Goal: Ask a question

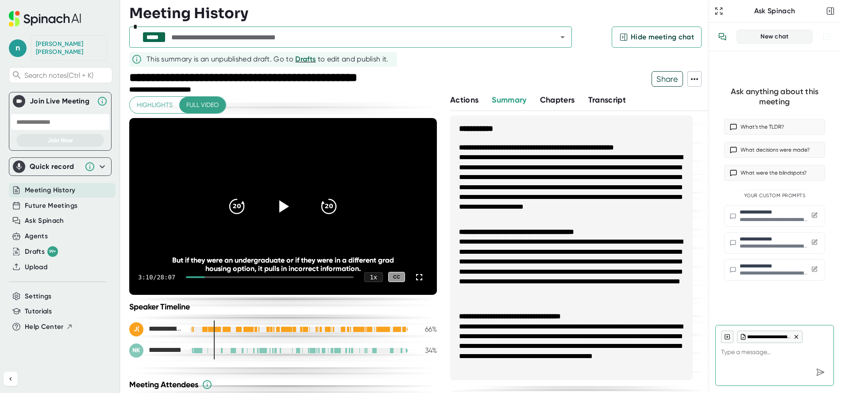
scroll to position [310, 0]
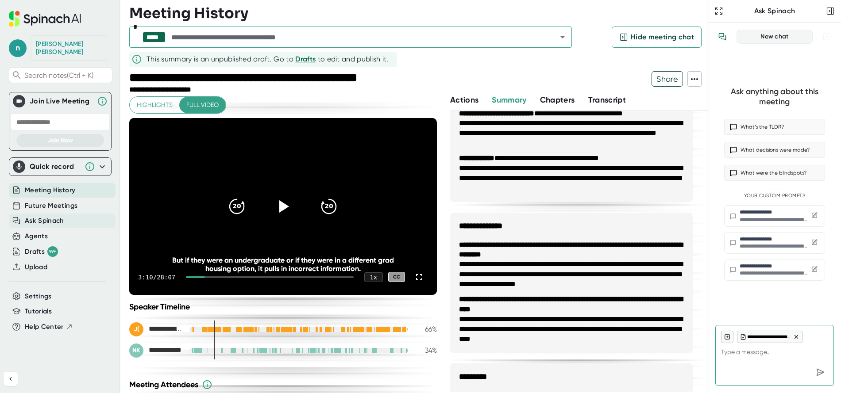
click at [35, 216] on span "Ask Spinach" at bounding box center [44, 221] width 39 height 10
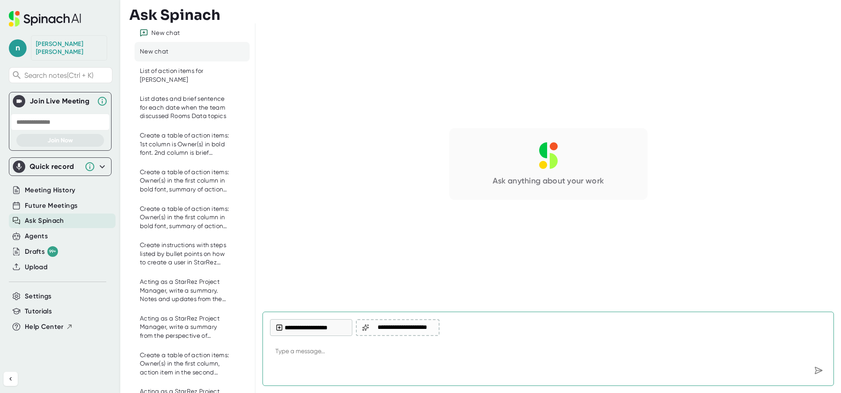
click at [373, 355] on textarea at bounding box center [548, 352] width 556 height 21
type textarea "S"
type textarea "x"
type textarea "Su"
type textarea "x"
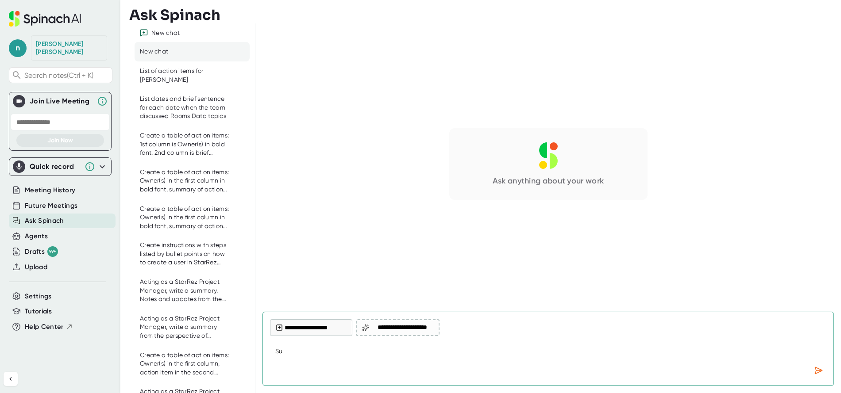
type textarea "Sum"
type textarea "x"
type textarea "Summ"
type textarea "x"
type textarea "Summa"
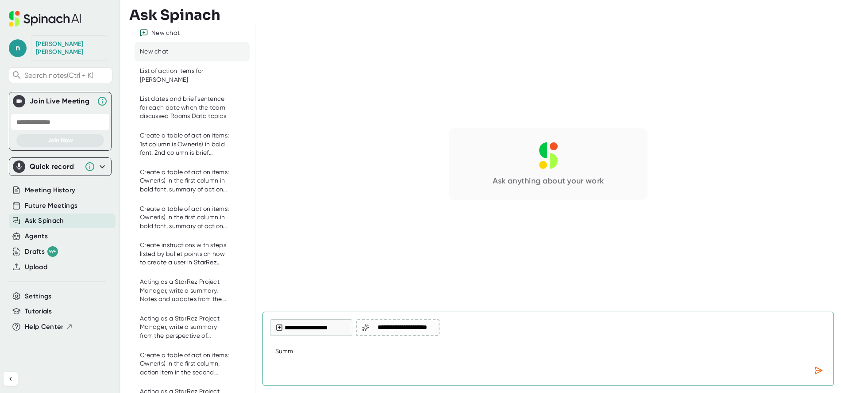
type textarea "x"
type textarea "[PERSON_NAME]"
type textarea "x"
type textarea "Summari"
type textarea "x"
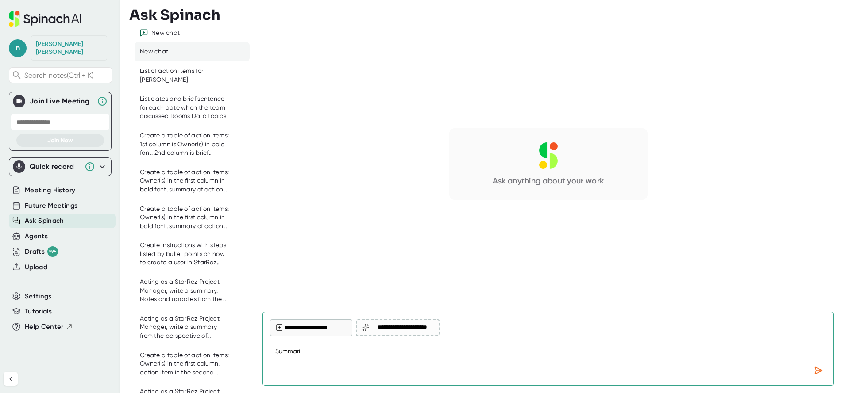
type textarea "Summariz"
type textarea "x"
type textarea "Summarize"
type textarea "x"
type textarea "Summarize"
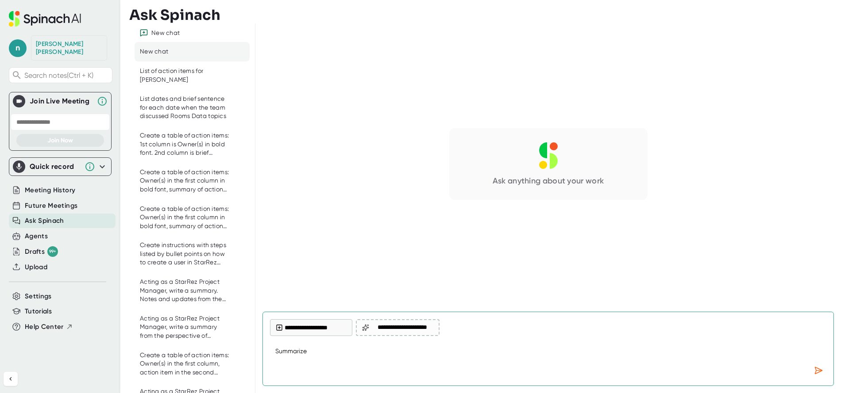
type textarea "x"
type textarea "Summarize d"
type textarea "x"
type textarea "Summarize di"
type textarea "x"
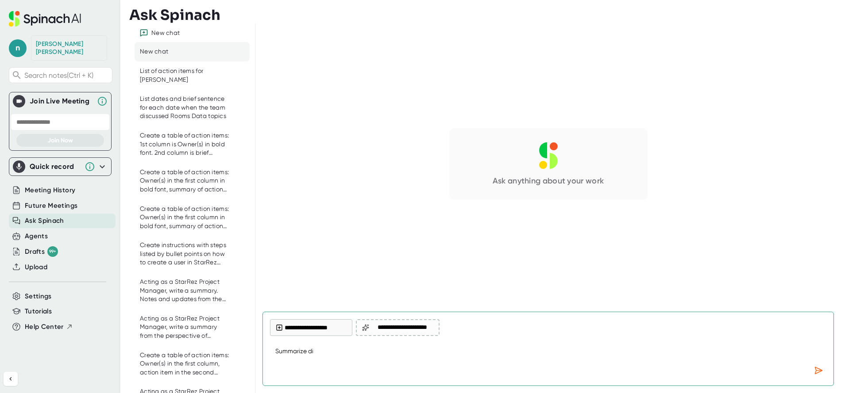
type textarea "Summarize dis"
type textarea "x"
type textarea "Summarize disc"
type textarea "x"
type textarea "Summarize discu"
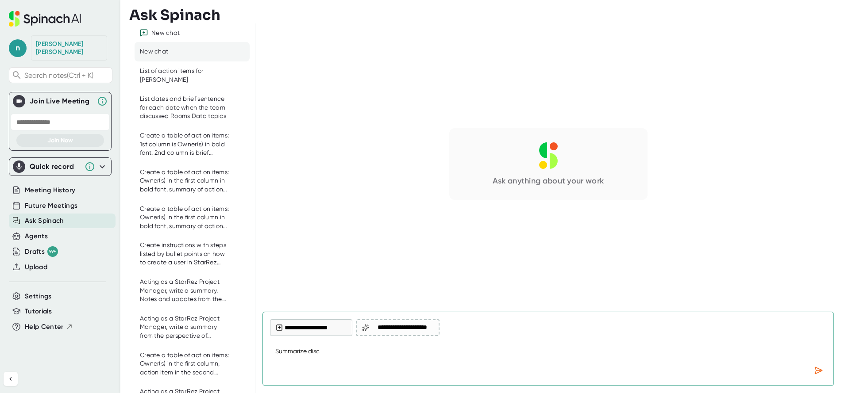
type textarea "x"
type textarea "Summarize discus"
type textarea "x"
type textarea "Summarize discuss"
type textarea "x"
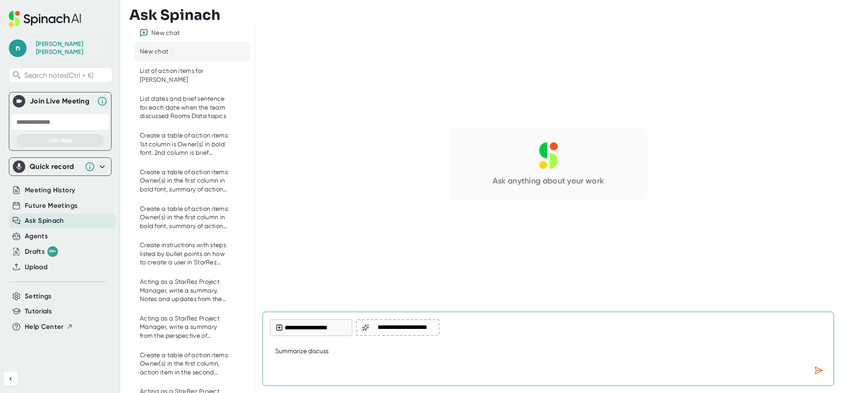
type textarea "Summarize discussi"
type textarea "x"
type textarea "Summarize discussio"
type textarea "x"
type textarea "Summarize discussion"
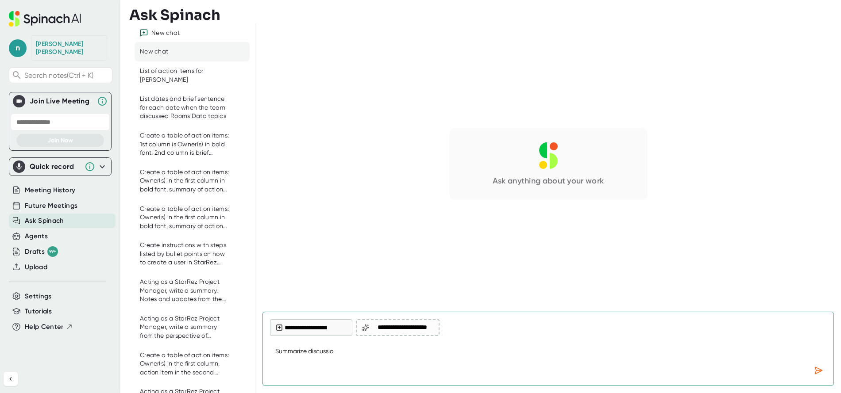
type textarea "x"
type textarea "Summarize discussion"
type textarea "x"
type textarea "Summarize discussion a"
type textarea "x"
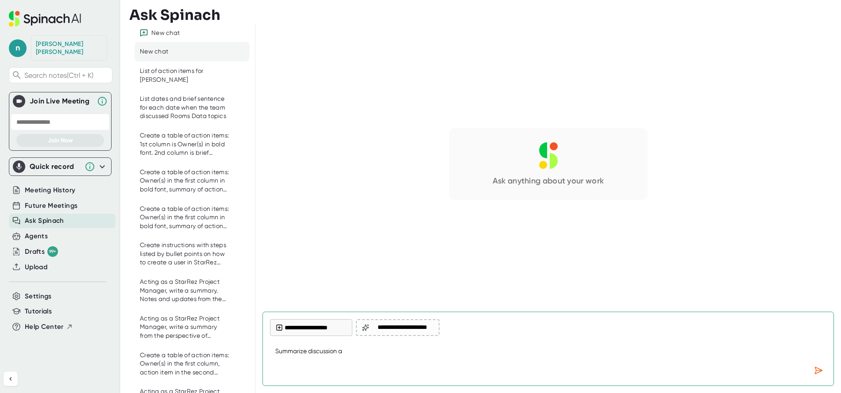
type textarea "Summarize discussion ab"
type textarea "x"
type textarea "Summarize discussion abo"
type textarea "x"
type textarea "Summarize discussion abou"
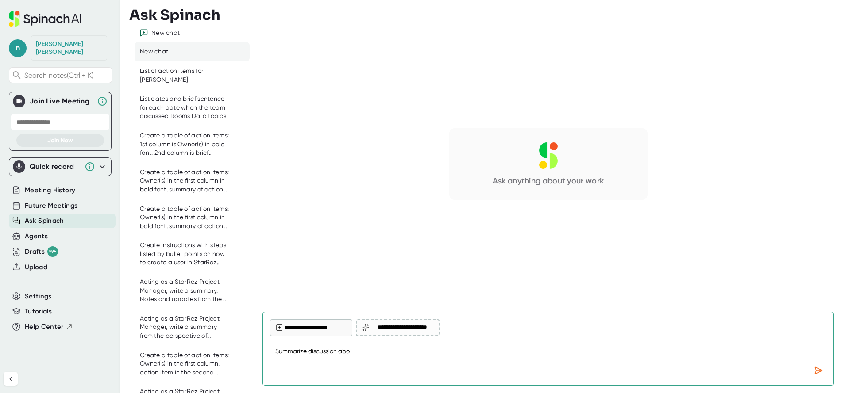
type textarea "x"
type textarea "Summarize discussion about"
type textarea "x"
type textarea "Summarize discussion about"
type textarea "x"
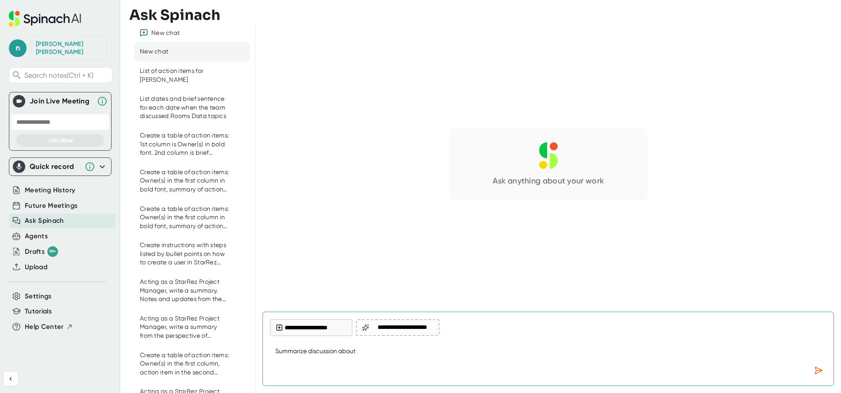
type textarea "Summarize discussion about C"
type textarea "x"
type textarea "Summarize discussion about Cl"
type textarea "x"
type textarea "Summarize discussion about Cla"
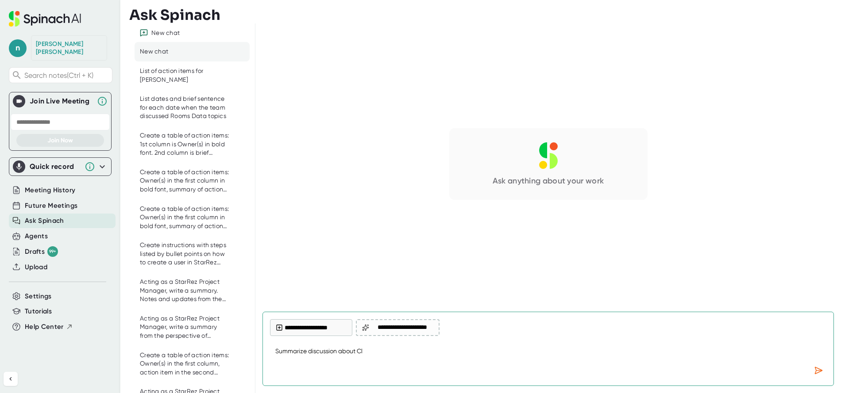
type textarea "x"
type textarea "Summarize discussion about Clas"
type textarea "x"
type textarea "Summarize discussion about Class"
type textarea "x"
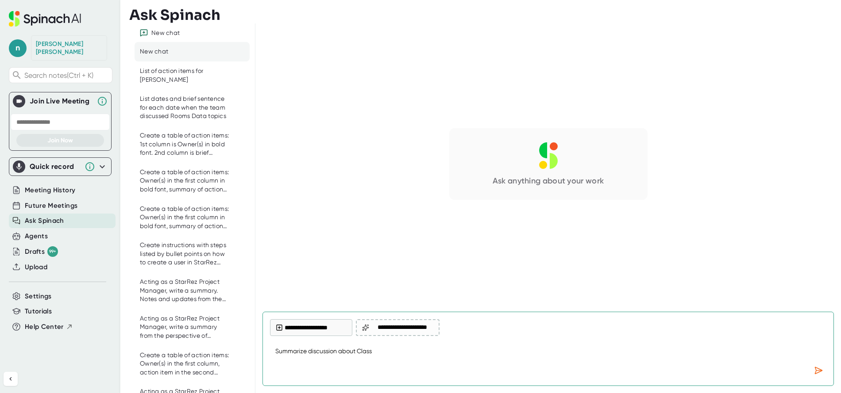
type textarea "Summarize discussion about Classi"
type textarea "x"
type textarea "Summarize discussion about Classif"
type textarea "x"
type textarea "Summarize discussion about Classifi"
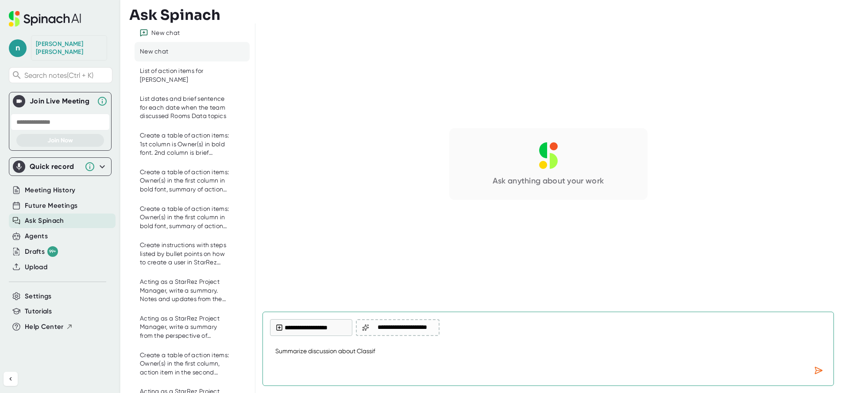
type textarea "x"
type textarea "Summarize discussion about Classific"
type textarea "x"
type textarea "Summarize discussion about Classifica"
type textarea "x"
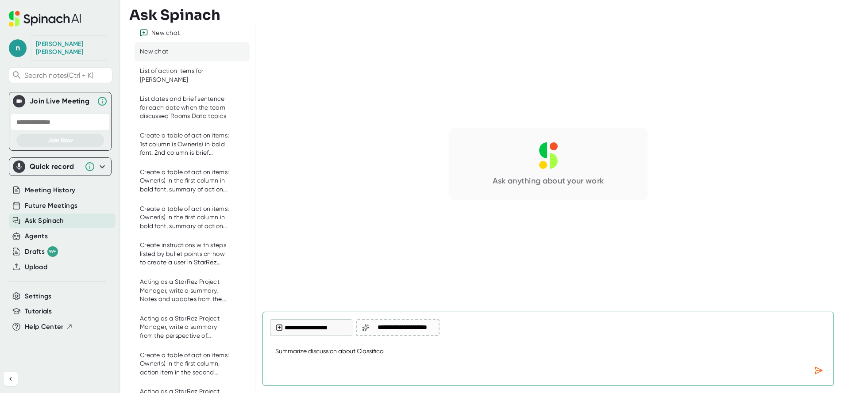
type textarea "Summarize discussion about Classificat"
type textarea "x"
type textarea "Summarize discussion about Classificati"
type textarea "x"
type textarea "Summarize discussion about Classificatio"
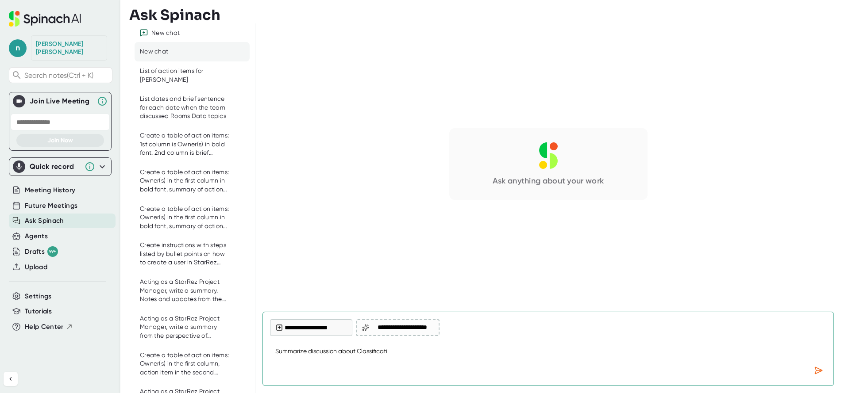
type textarea "x"
type textarea "Summarize discussion about Classification"
type textarea "x"
type textarea "Summarize discussion about Classification"
type textarea "x"
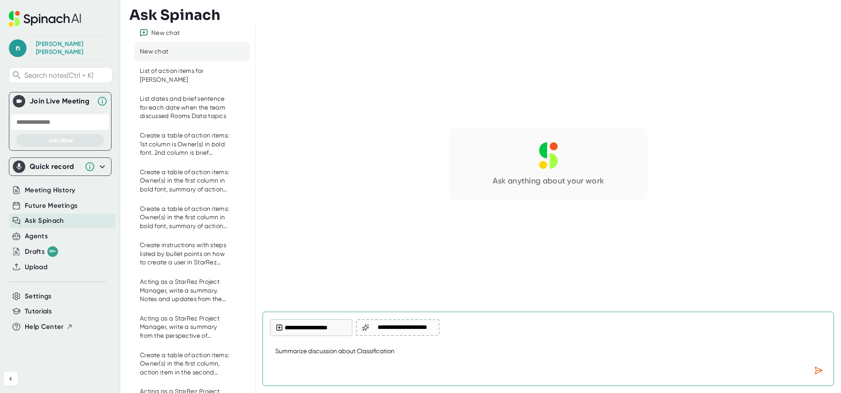
type textarea "Summarize discussion about Classification a"
type textarea "x"
type textarea "Summarize discussion about Classification an"
type textarea "x"
type textarea "Summarize discussion about Classification and"
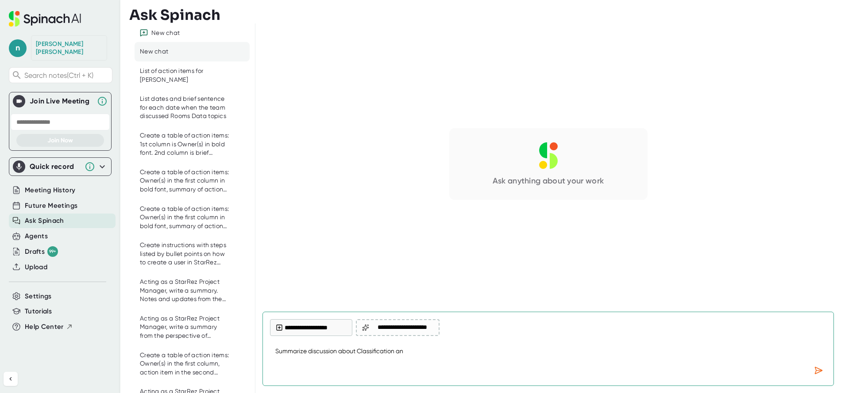
type textarea "x"
type textarea "Summarize discussion about Classification and"
type textarea "x"
type textarea "Summarize discussion about Classification and t"
type textarea "x"
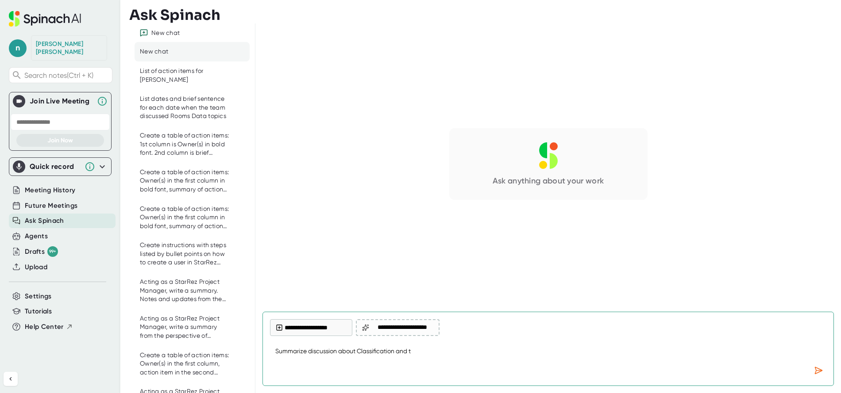
type textarea "Summarize discussion about Classification and th"
type textarea "x"
type textarea "Summarize discussion about Classification and the"
type textarea "x"
type textarea "Summarize discussion about Classification and the"
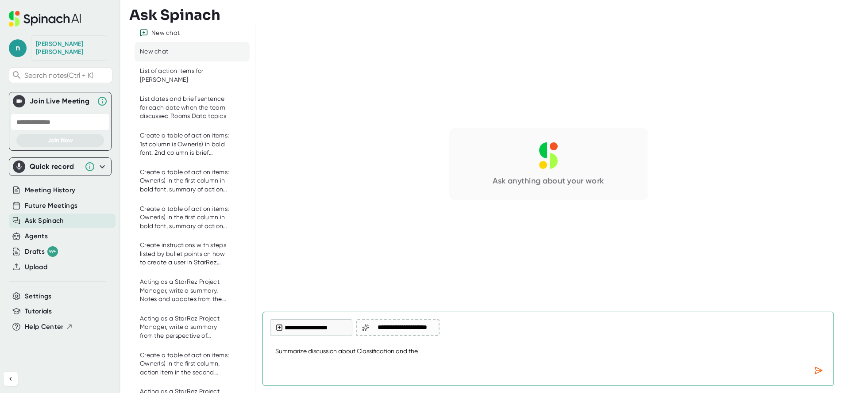
type textarea "x"
type textarea "Summarize discussion about Classification and the f"
type textarea "x"
type textarea "Summarize discussion about Classification and the fi"
type textarea "x"
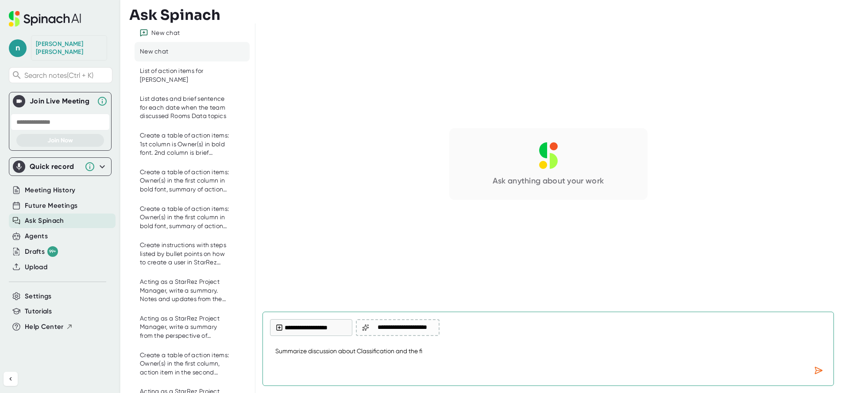
type textarea "Summarize discussion about Classification and the fin"
type textarea "x"
type textarea "Summarize discussion about Classification and the fina"
type textarea "x"
type textarea "Summarize discussion about Classification and the final"
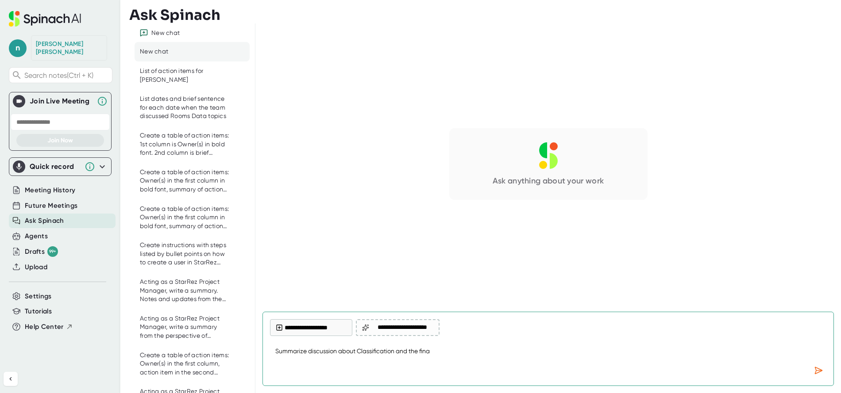
type textarea "x"
type textarea "Summarize discussion about Classification and the final"
type textarea "x"
type textarea "Summarize discussion about Classification and the final o"
type textarea "x"
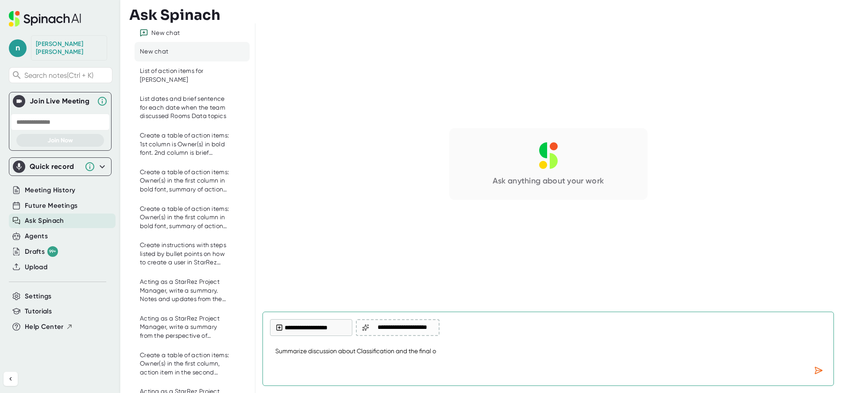
type textarea "Summarize discussion about Classification and the final ou"
type textarea "x"
type textarea "Summarize discussion about Classification and the final out"
type textarea "x"
type textarea "Summarize discussion about Classification and the final outc"
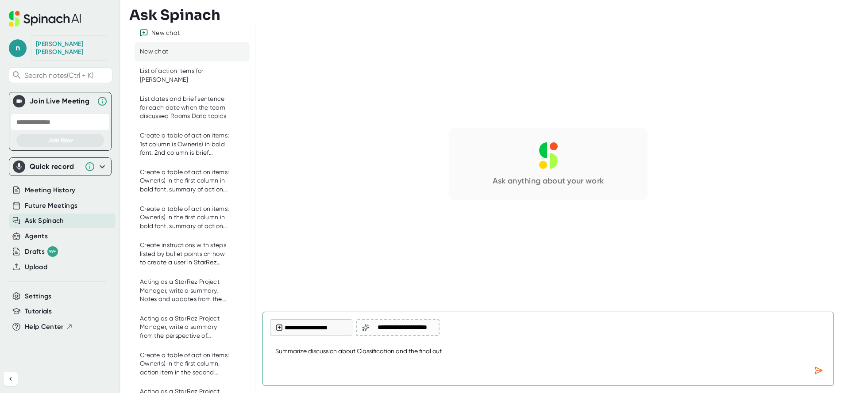
type textarea "x"
type textarea "Summarize discussion about Classification and the final outco"
type textarea "x"
type textarea "Summarize discussion about Classification and the final outcom"
type textarea "x"
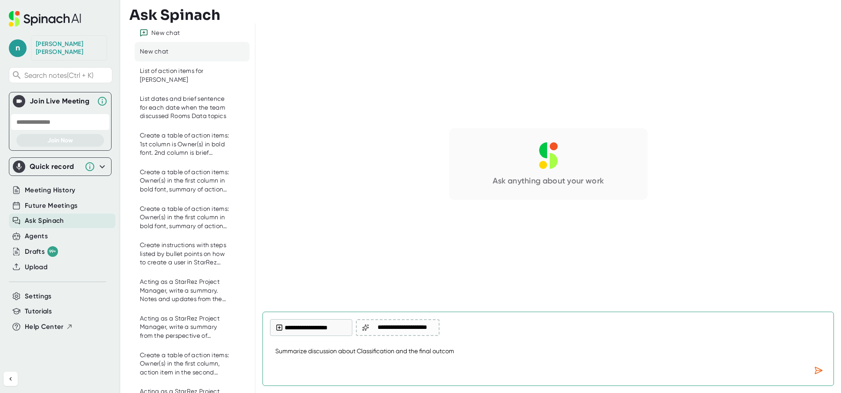
type textarea "Summarize discussion about Classification and the final outcome"
type textarea "x"
type textarea "Summarize discussion about Classification and the final outcome"
type textarea "x"
type textarea "Summarize discussion about Classification and the final outcome w"
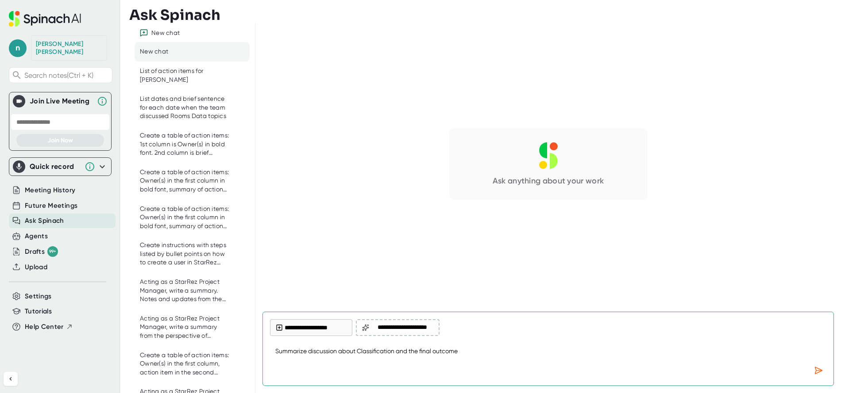
type textarea "x"
type textarea "Summarize discussion about Classification and the final outcome wi"
type textarea "x"
type textarea "Summarize discussion about Classification and the final outcome wit"
type textarea "x"
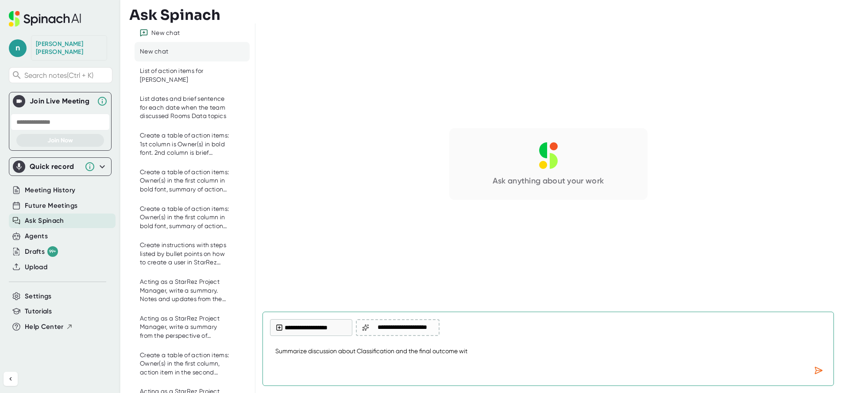
type textarea "Summarize discussion about Classification and the final outcome with"
type textarea "x"
type textarea "Summarize discussion about Classification and the final outcome with"
type textarea "x"
type textarea "Summarize discussion about Classification and the final outcome with d"
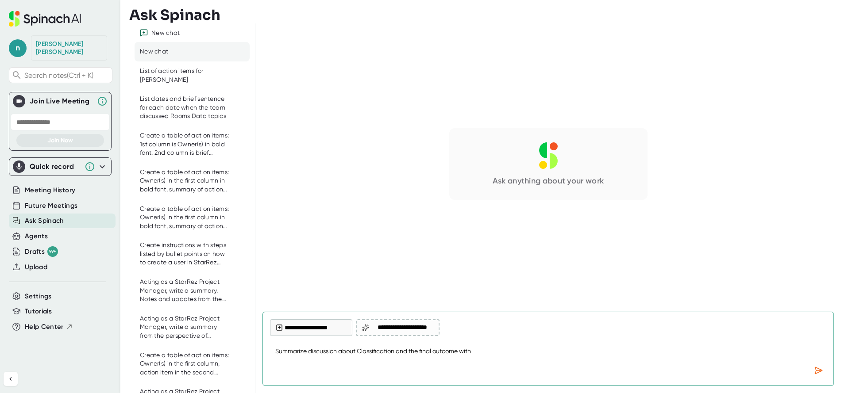
type textarea "x"
type textarea "Summarize discussion about Classification and the final outcome with da"
type textarea "x"
type textarea "Summarize discussion about Classification and the final outcome with [PERSON_NA…"
type textarea "x"
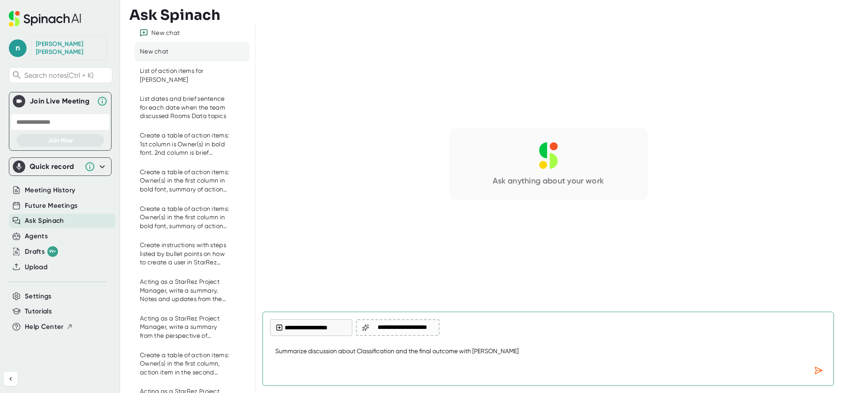
type textarea "Summarize discussion about Classification and the final outcome with date"
type textarea "x"
type textarea "Summarize discussion about Classification and the final outcome with dates"
type textarea "x"
type textarea "Summarize discussion about Classification and the final outcome with dates"
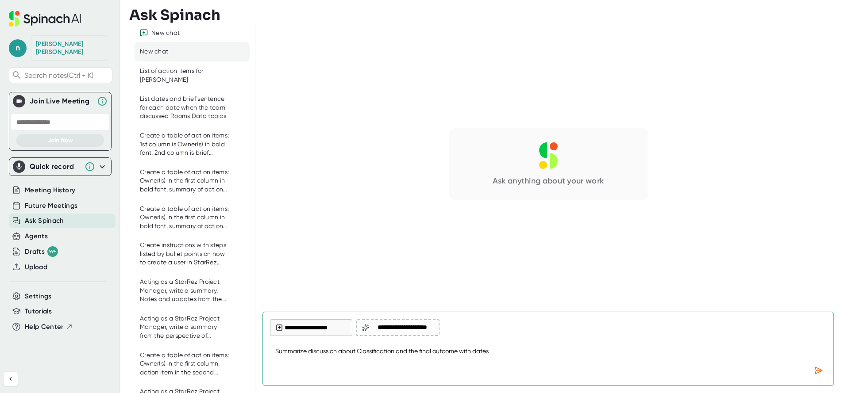
click at [316, 327] on button "**********" at bounding box center [311, 327] width 82 height 17
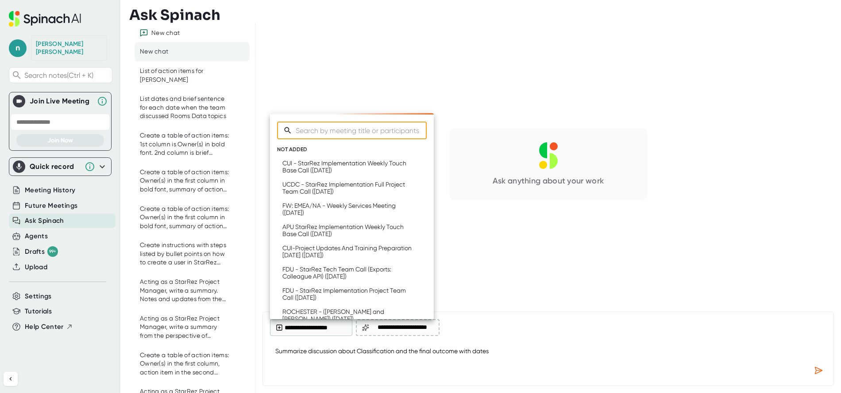
type textarea "x"
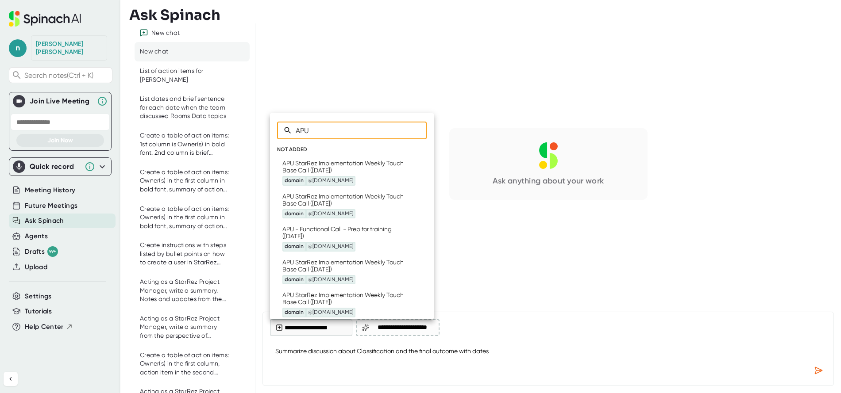
type input "APU"
click at [318, 165] on div "APU StarRez Implementation Weekly Touch Base Call ([DATE]) domain @[DOMAIN_NAME]" at bounding box center [347, 173] width 130 height 26
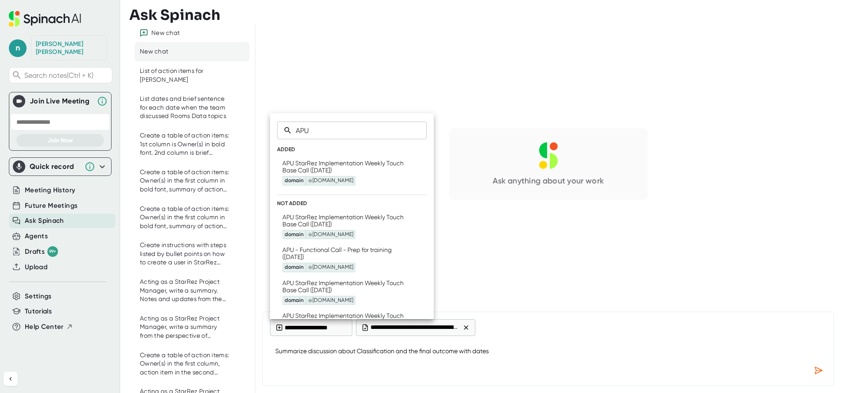
click at [341, 224] on div "APU StarRez Implementation Weekly Touch Base Call ([DATE]) domain @[DOMAIN_NAME]" at bounding box center [347, 227] width 130 height 26
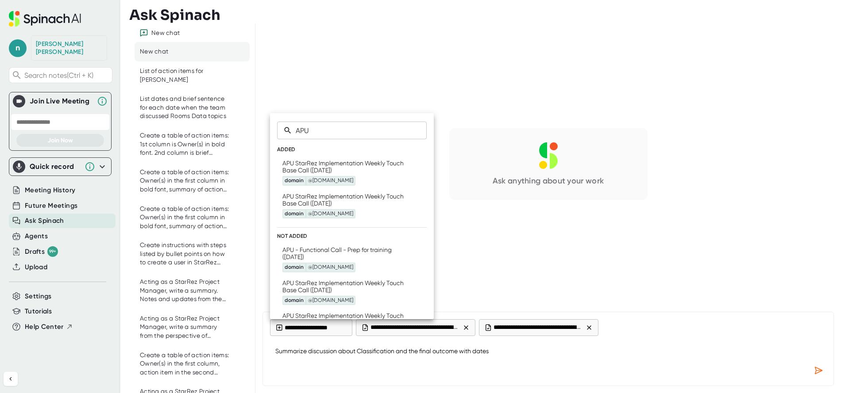
click at [340, 253] on div "APU - Functional Call - Prep for training ([DATE]) domain @[DOMAIN_NAME]" at bounding box center [347, 259] width 130 height 26
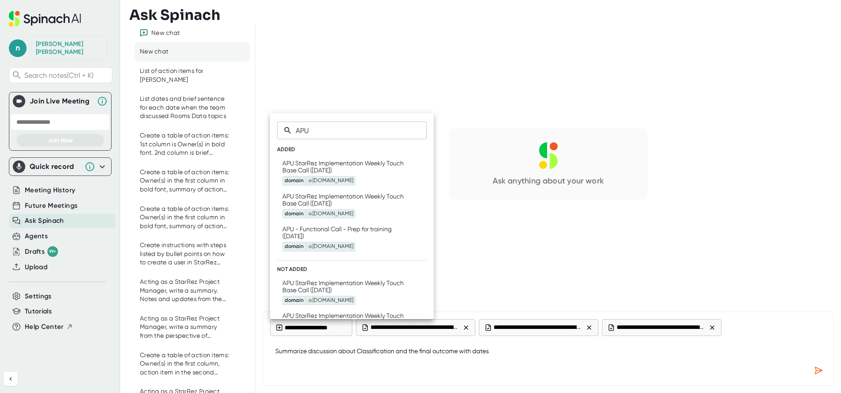
click at [317, 285] on div "APU StarRez Implementation Weekly Touch Base Call ([DATE]) domain @[DOMAIN_NAME]" at bounding box center [347, 293] width 130 height 26
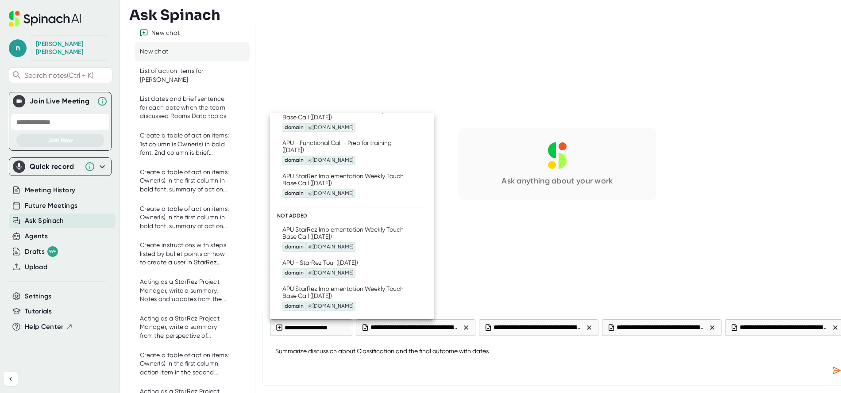
scroll to position [88, 0]
click at [348, 233] on div "APU StarRez Implementation Weekly Touch Base Call ([DATE]) domain @[DOMAIN_NAME]" at bounding box center [347, 237] width 130 height 26
type textarea "x"
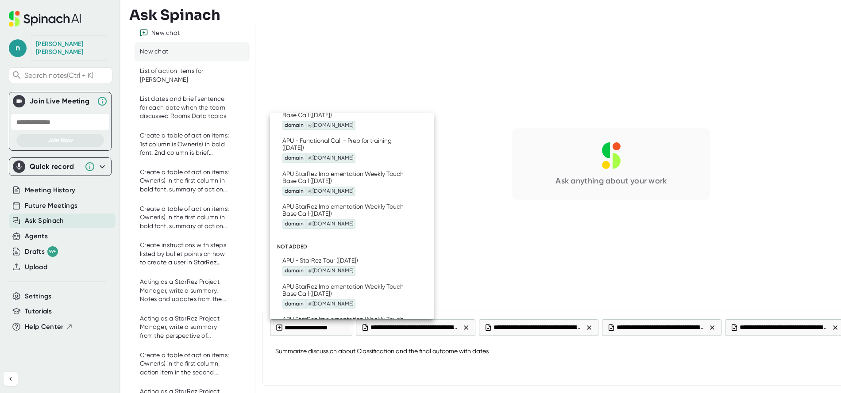
click at [484, 352] on div at bounding box center [420, 196] width 841 height 393
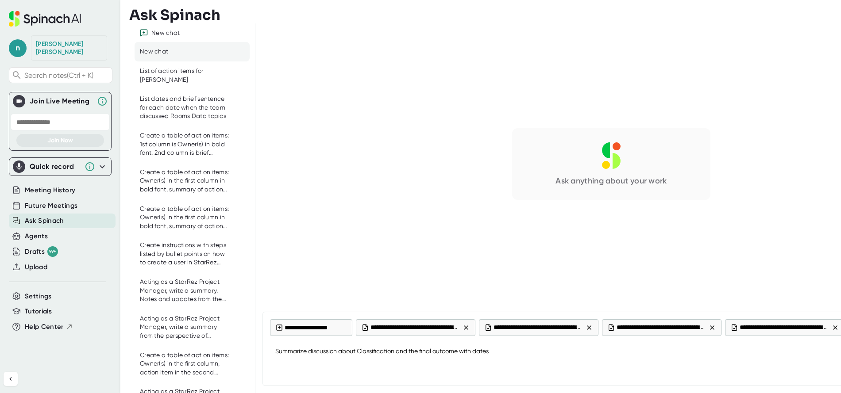
type textarea "x"
click at [503, 352] on textarea "Summarize discussion about Classification and the final outcome with dates" at bounding box center [611, 352] width 682 height 21
drag, startPoint x: 503, startPoint y: 352, endPoint x: 491, endPoint y: 353, distance: 12.0
click at [491, 353] on textarea "Summarize discussion about Classification and the final outcome with dates" at bounding box center [611, 352] width 682 height 21
type textarea "Summarize discussion about Classification and the final outcome with date"
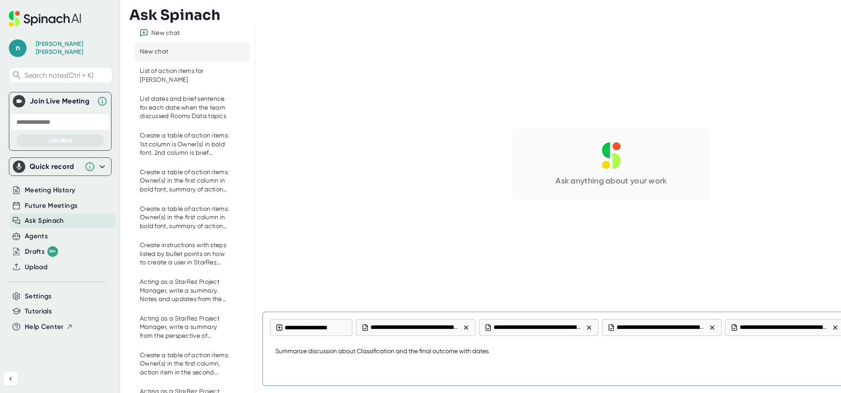
type textarea "x"
type textarea "Summarize discussion about Classification and the final outcome with date"
type textarea "x"
type textarea "Summarize discussion about Classification and the final outcome with date t"
type textarea "x"
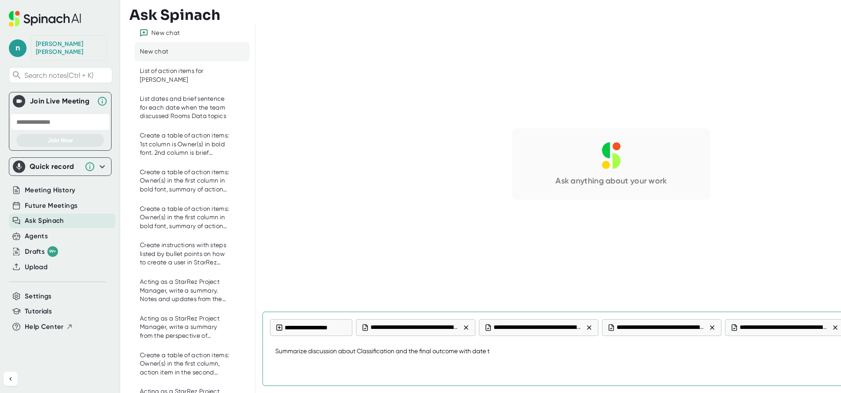
type textarea "Summarize discussion about Classification and the final outcome with date th"
type textarea "x"
type textarea "Summarize discussion about Classification and the final outcome with date the"
type textarea "x"
type textarea "Summarize discussion about Classification and the final outcome with date the"
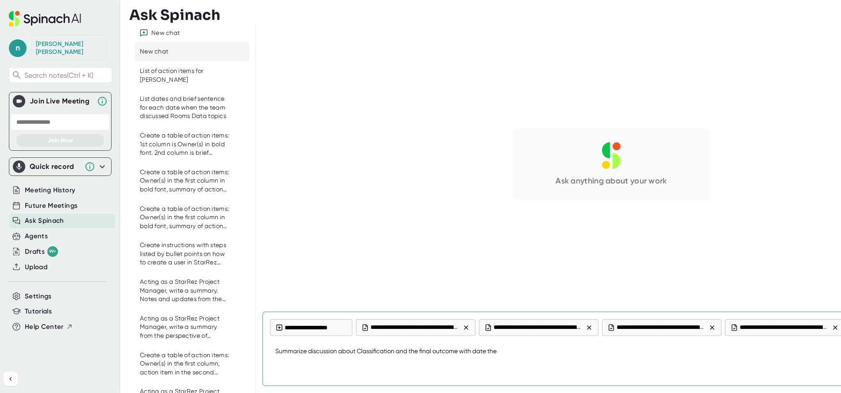
type textarea "x"
type textarea "Summarize discussion about Classification and the final outcome with date the t"
type textarea "x"
type textarea "Summarize discussion about Classification and the final outcome with date the te"
type textarea "x"
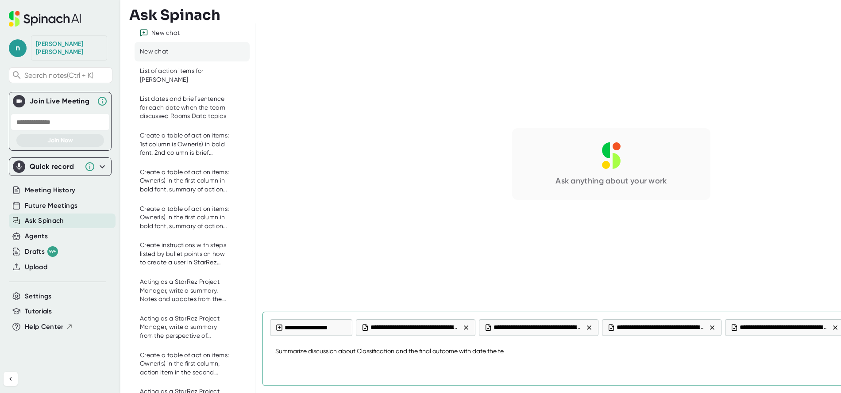
type textarea "Summarize discussion about Classification and the final outcome with date the t…"
type textarea "x"
type textarea "Summarize discussion about Classification and the final outcome with date the t…"
type textarea "x"
type textarea "Summarize discussion about Classification and the final outcome with date the t…"
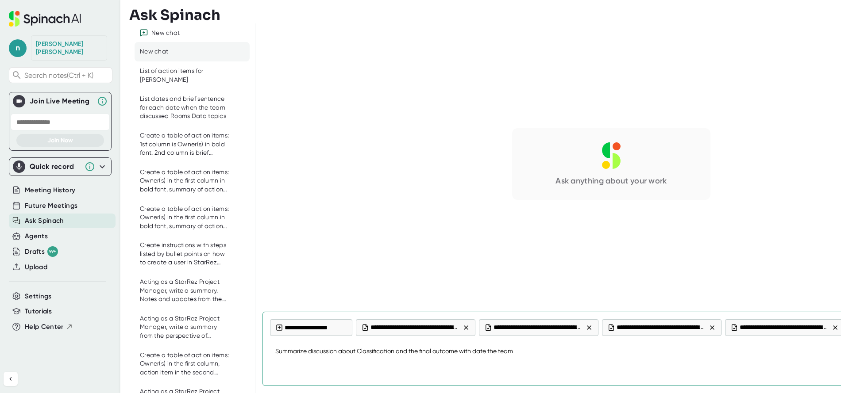
type textarea "x"
type textarea "Summarize discussion about Classification and the final outcome with date the t…"
type textarea "x"
type textarea "Summarize discussion about Classification and the final outcome with date the t…"
type textarea "x"
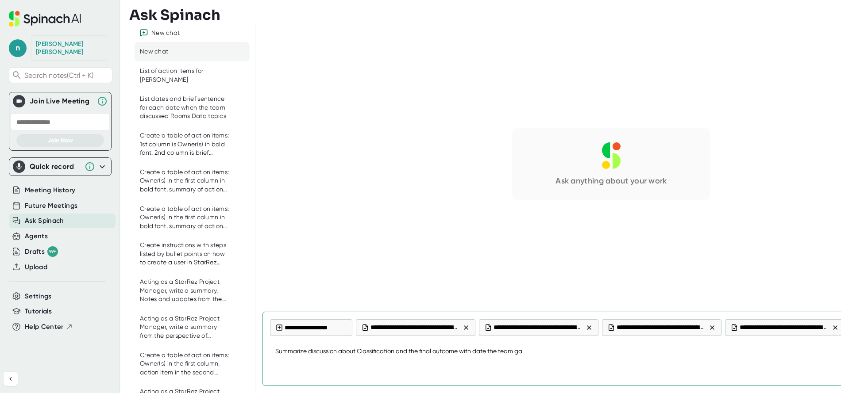
type textarea "Summarize discussion about Classification and the final outcome with date the t…"
type textarea "x"
type textarea "Summarize discussion about Classification and the final outcome with date the t…"
type textarea "x"
type textarea "Summarize discussion about Classification and the final outcome with date the t…"
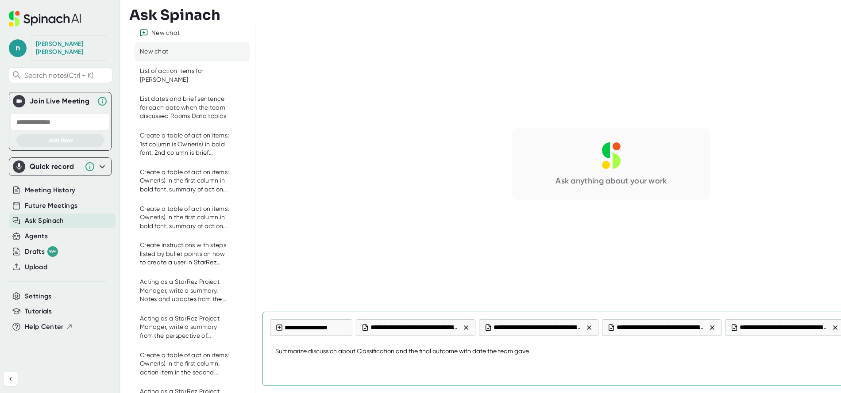
type textarea "x"
type textarea "Summarize discussion about Classification and the final outcome with date the t…"
type textarea "x"
type textarea "Summarize discussion about Classification and the final outcome with date the t…"
type textarea "x"
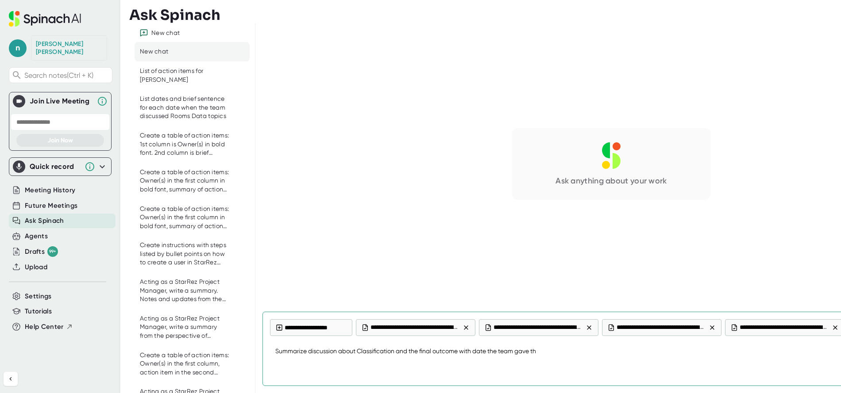
type textarea "Summarize discussion about Classification and the final outcome with date the t…"
type textarea "x"
type textarea "Summarize discussion about Classification and the final outcome with date the t…"
type textarea "x"
type textarea "Summarize discussion about Classification and the final outcome with date the t…"
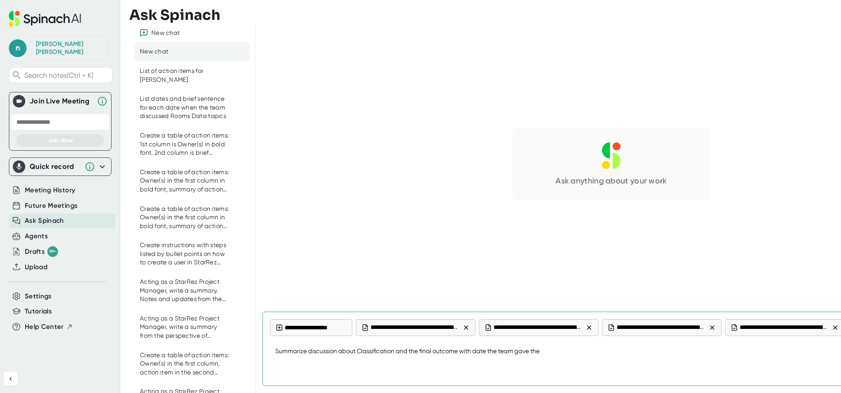
type textarea "x"
type textarea "Summarize discussion about Classification and the final outcome with date the t…"
type textarea "x"
type textarea "Summarize discussion about Classification and the final outcome with date the t…"
type textarea "x"
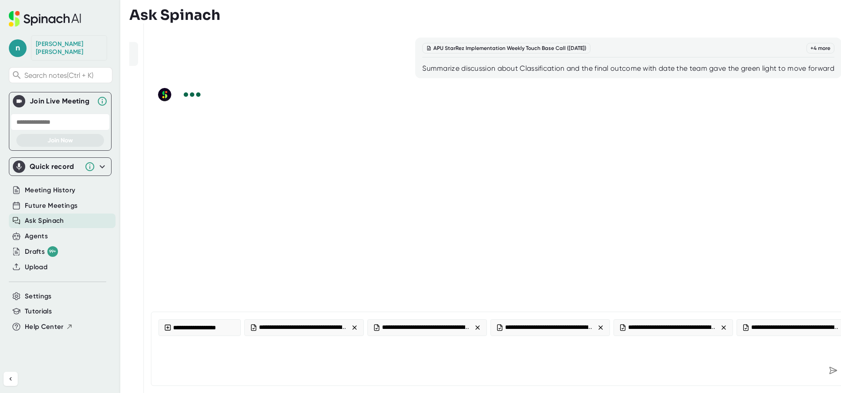
scroll to position [0, 112]
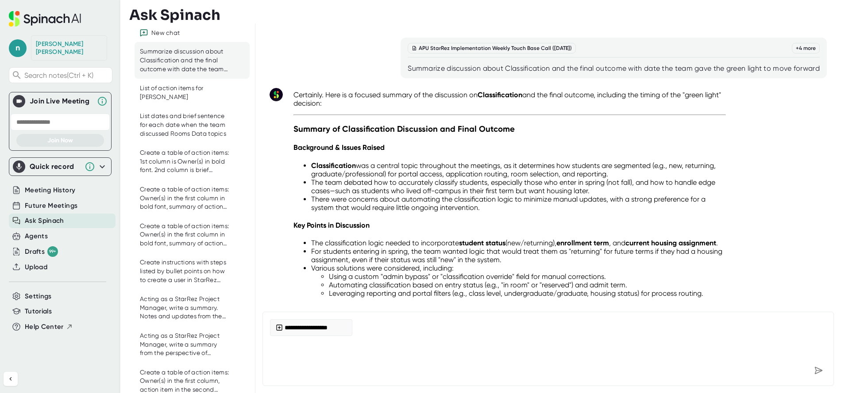
scroll to position [306, 0]
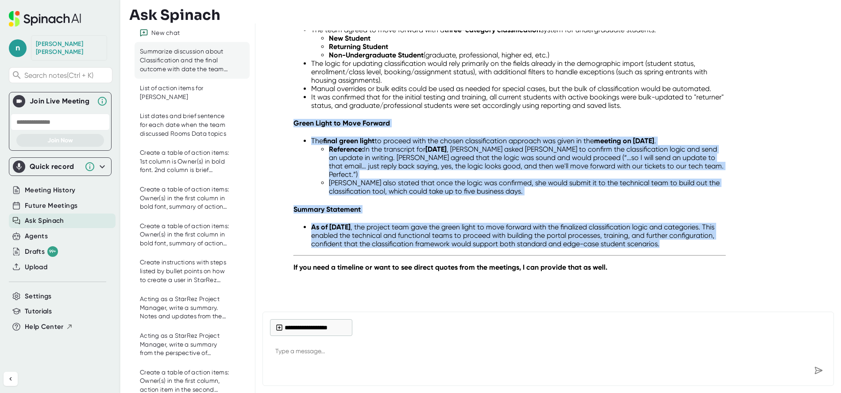
drag, startPoint x: 293, startPoint y: 126, endPoint x: 646, endPoint y: 250, distance: 373.8
click at [646, 250] on div "Certainly. Here is a focused summary of the discussion on Classification and th…" at bounding box center [509, 34] width 432 height 487
copy div "Lorem Ipsum do Sita Consect Adi elits doeiu tempo in utlabor etdo mag aliqua en…"
